Goal: Task Accomplishment & Management: Manage account settings

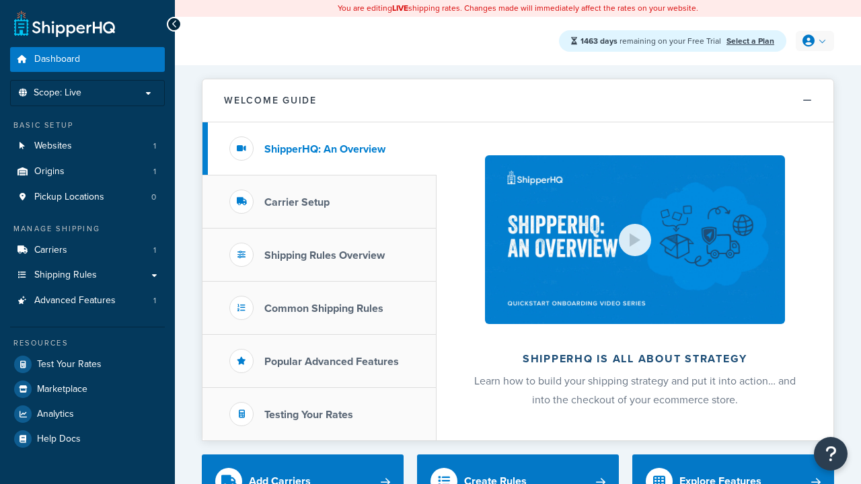
click at [813, 41] on icon at bounding box center [809, 41] width 12 height 12
click at [0, 0] on span "My Profile" at bounding box center [0, 0] width 0 height 0
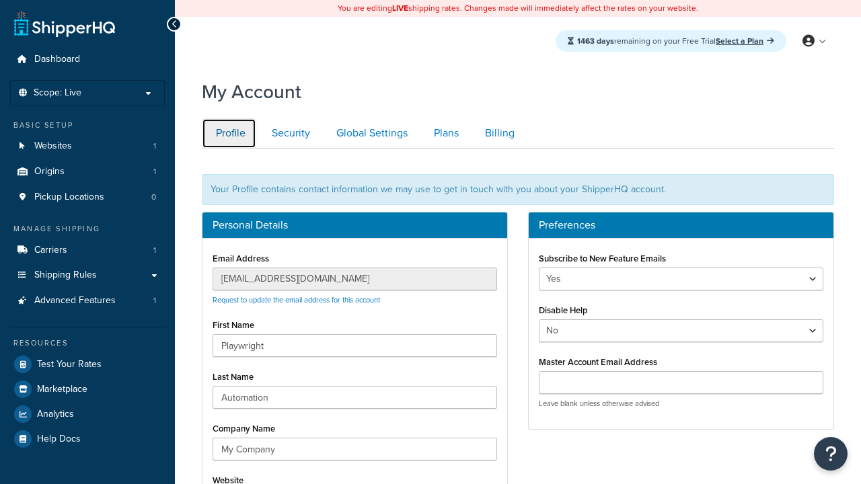
click at [229, 133] on link "Profile" at bounding box center [229, 133] width 54 height 30
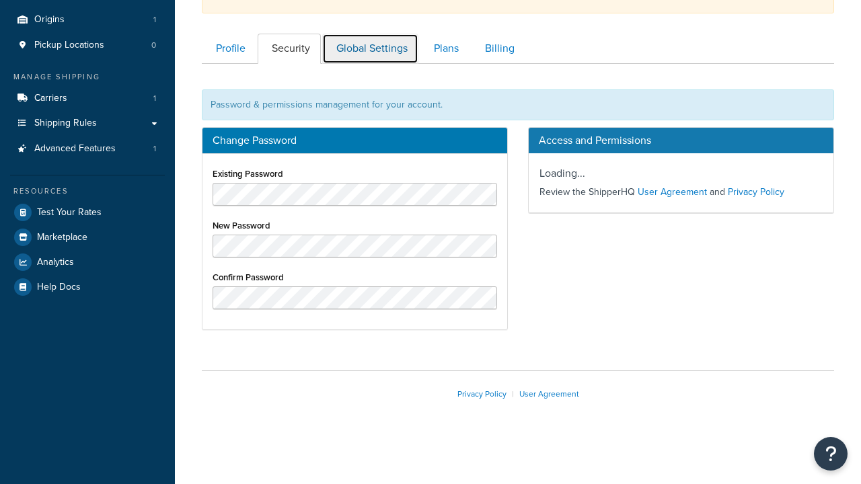
click at [370, 48] on link "Global Settings" at bounding box center [370, 49] width 96 height 30
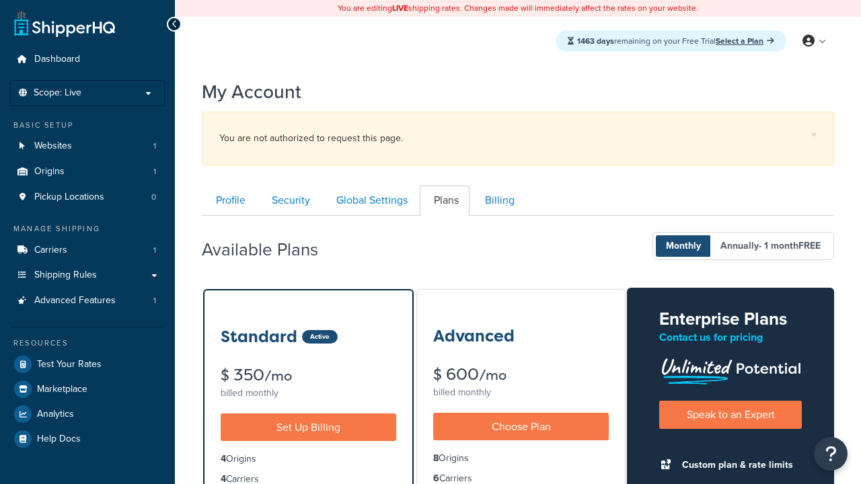
scroll to position [216, 0]
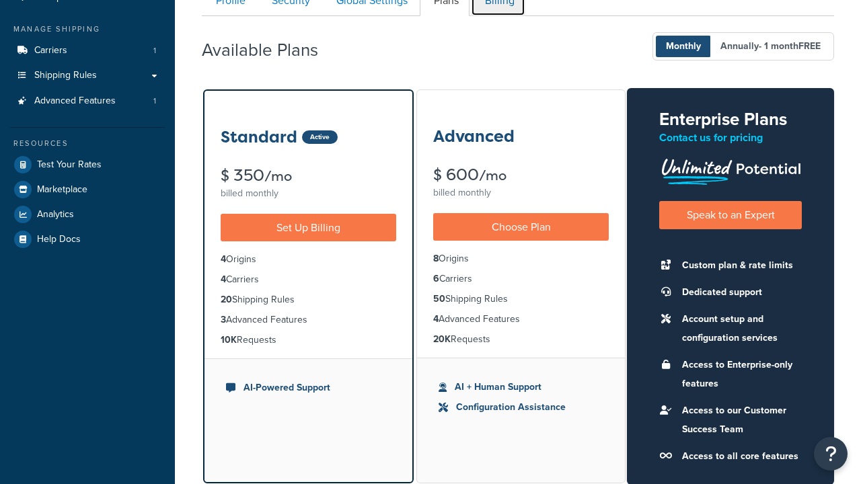
click at [498, 15] on link "Billing" at bounding box center [498, 1] width 54 height 30
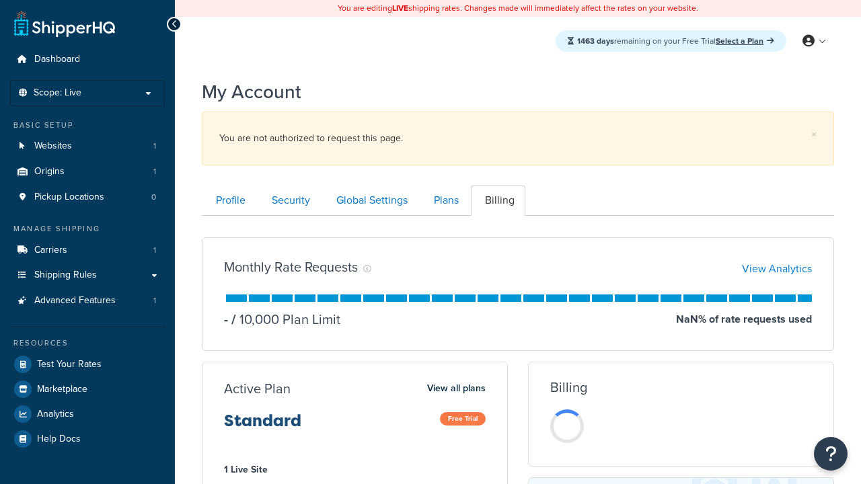
scroll to position [216, 0]
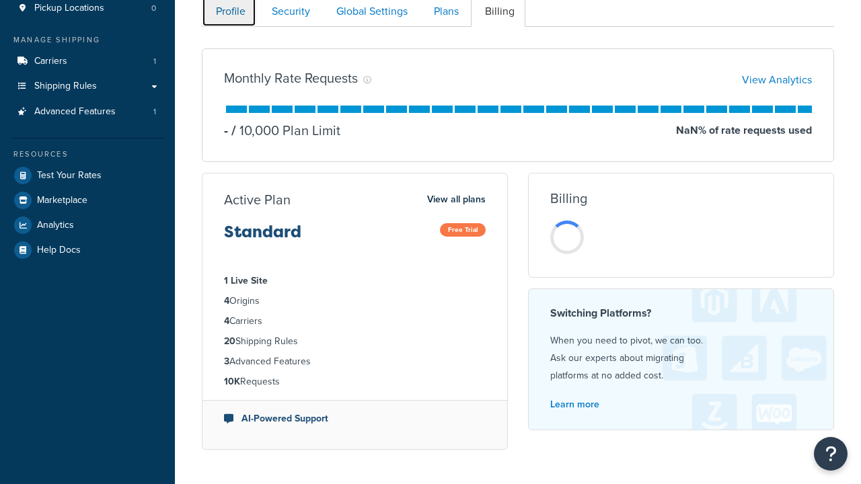
click at [229, 15] on link "Profile" at bounding box center [229, 12] width 54 height 30
